Goal: Task Accomplishment & Management: Manage account settings

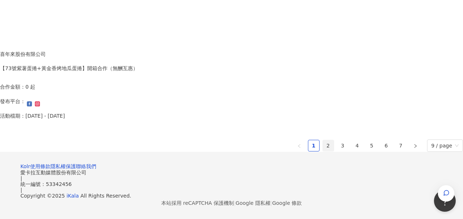
scroll to position [561, 0]
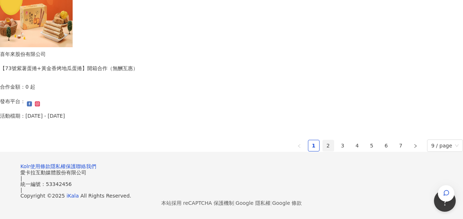
click at [323, 140] on link "2" at bounding box center [328, 145] width 11 height 11
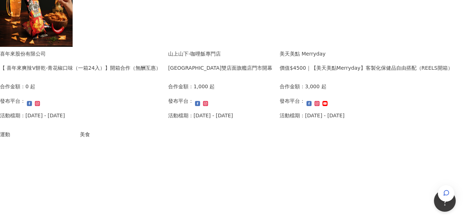
scroll to position [381, 0]
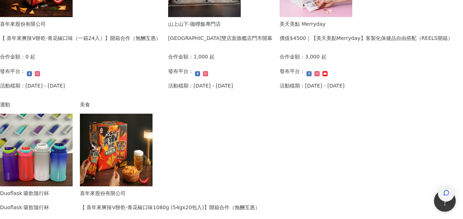
click at [439, 185] on div "button" at bounding box center [446, 193] width 16 height 16
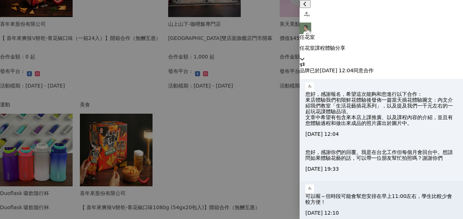
scroll to position [69, 0]
click at [305, 56] on icon at bounding box center [302, 58] width 5 height 5
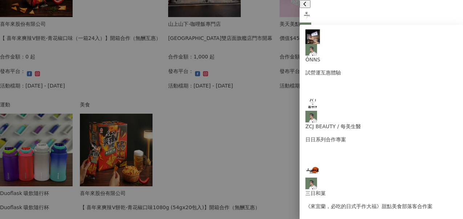
click at [305, 56] on icon at bounding box center [302, 58] width 5 height 5
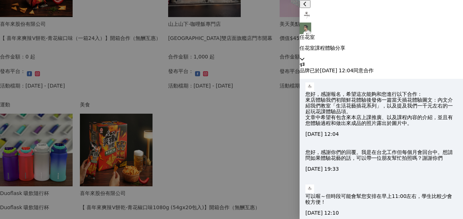
click at [305, 56] on icon at bounding box center [302, 58] width 5 height 5
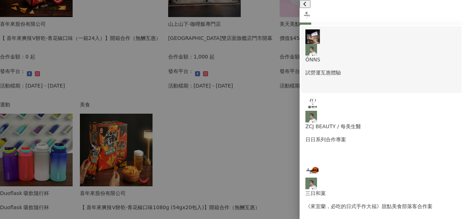
click at [368, 69] on p "試營運互惠體驗" at bounding box center [381, 73] width 152 height 8
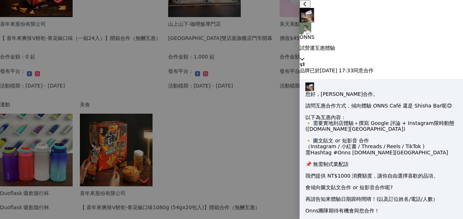
scroll to position [317, 0]
click at [305, 56] on icon at bounding box center [302, 58] width 5 height 5
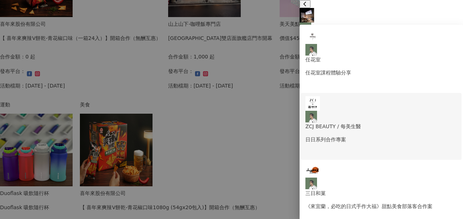
click at [392, 135] on p "日日系列合作專案" at bounding box center [381, 139] width 152 height 8
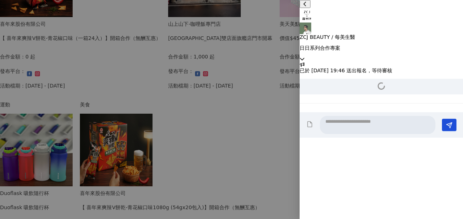
scroll to position [0, 0]
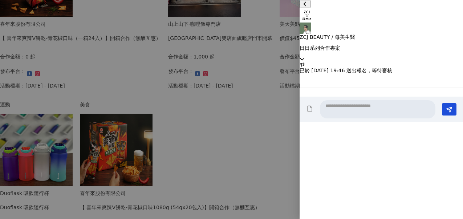
click at [305, 56] on icon at bounding box center [302, 58] width 5 height 5
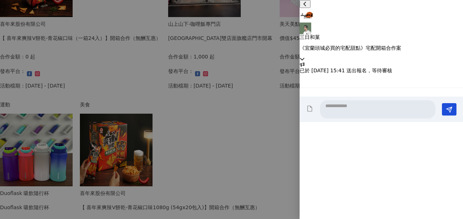
click at [273, 56] on div at bounding box center [231, 109] width 463 height 219
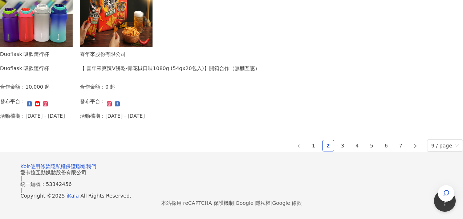
scroll to position [535, 0]
click at [337, 140] on link "3" at bounding box center [342, 145] width 11 height 11
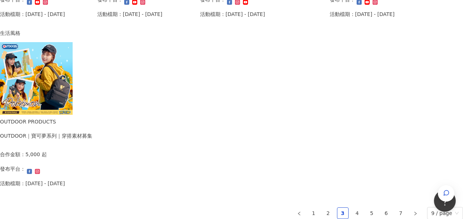
scroll to position [452, 0]
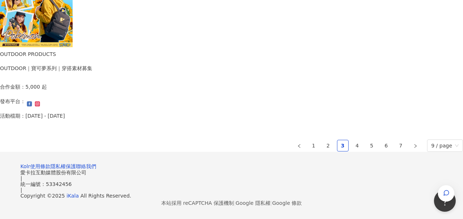
scroll to position [561, 0]
click at [352, 140] on link "4" at bounding box center [357, 145] width 11 height 11
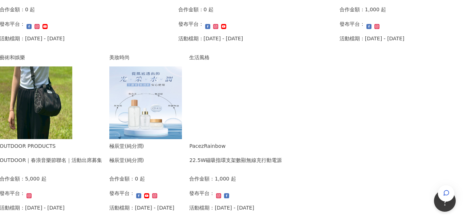
scroll to position [428, 0]
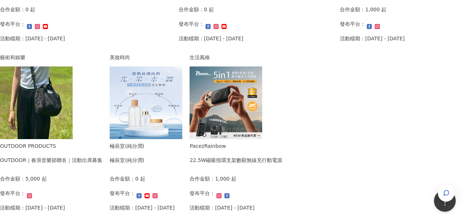
click at [102, 146] on div "OUTDOOR PRODUCTS OUTDOOR｜春浪音樂節聯名｜活動出席募集 合作金額： 5,000 起 發布平台： 活動檔期：[DATE] - [DATE]" at bounding box center [51, 179] width 102 height 75
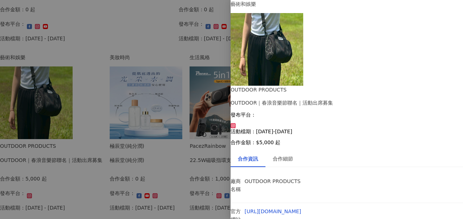
scroll to position [42, 0]
click at [288, 155] on div "合作細節" at bounding box center [283, 159] width 20 height 8
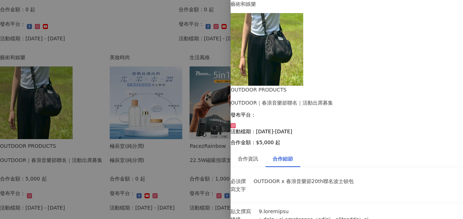
scroll to position [190, 0]
click at [162, 157] on div at bounding box center [231, 109] width 463 height 219
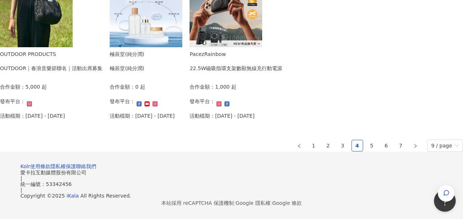
scroll to position [536, 0]
click at [366, 140] on link "5" at bounding box center [371, 145] width 11 height 11
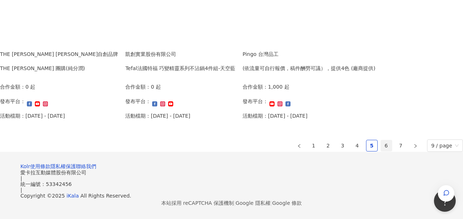
scroll to position [561, 0]
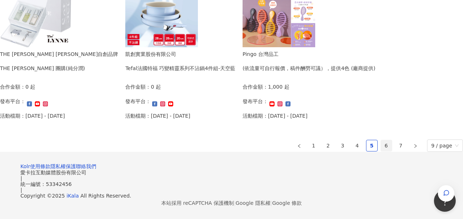
click at [381, 140] on link "6" at bounding box center [386, 145] width 11 height 11
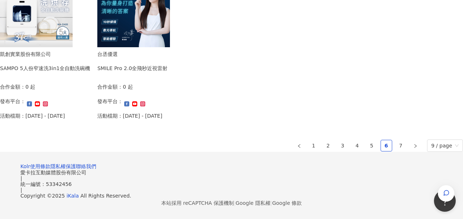
scroll to position [559, 0]
click at [395, 140] on link "7" at bounding box center [400, 145] width 11 height 11
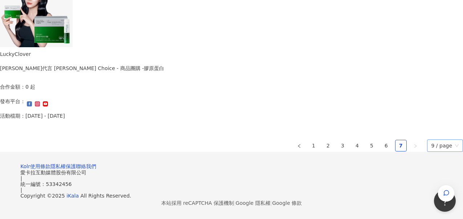
scroll to position [202, 0]
click at [413, 144] on icon "right" at bounding box center [415, 146] width 4 height 4
click at [308, 140] on link "1" at bounding box center [313, 145] width 11 height 11
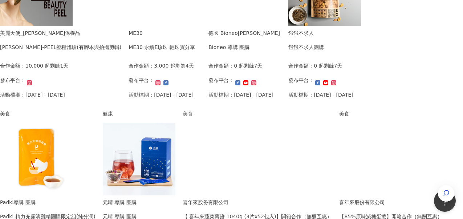
scroll to position [0, 0]
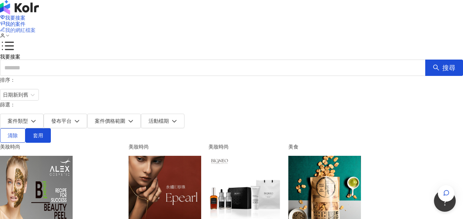
click at [36, 27] on span "我的網紅檔案" at bounding box center [20, 30] width 31 height 6
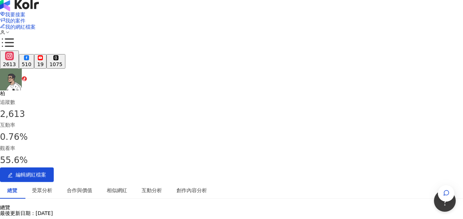
scroll to position [3, 0]
click at [127, 187] on div "相似網紅" at bounding box center [117, 191] width 20 height 8
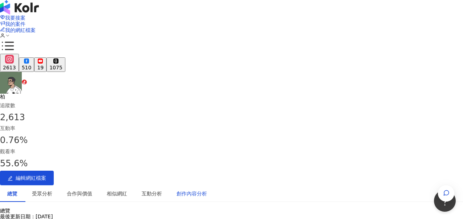
click at [207, 190] on div "創作內容分析" at bounding box center [191, 194] width 31 height 8
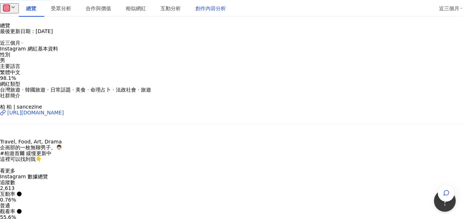
scroll to position [173, 0]
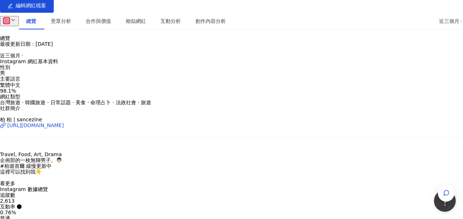
click at [15, 180] on span "看更多" at bounding box center [7, 183] width 15 height 6
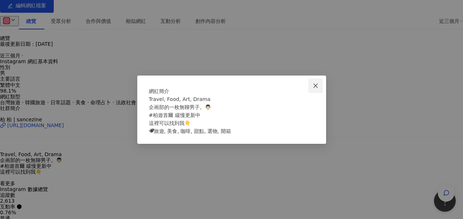
click at [316, 83] on icon "close" at bounding box center [316, 86] width 6 height 6
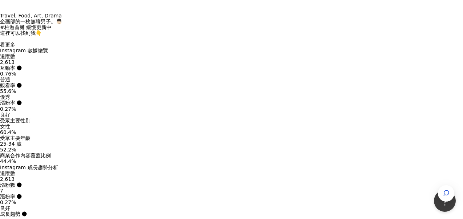
scroll to position [320, 0]
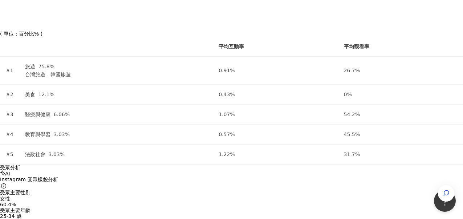
scroll to position [767, 0]
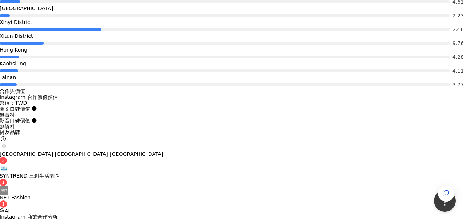
scroll to position [1262, 0]
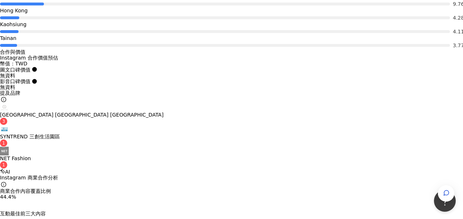
type input "********"
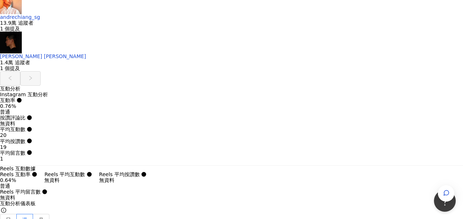
scroll to position [1964, 0]
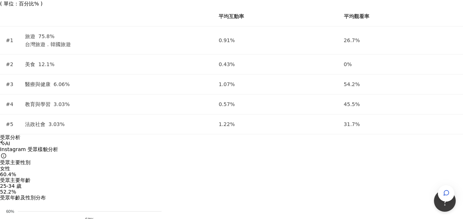
scroll to position [794, 0]
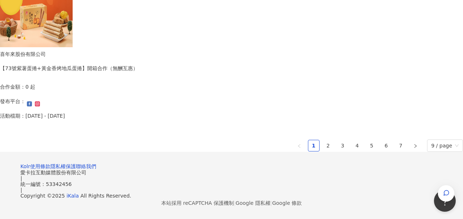
scroll to position [535, 0]
